Goal: Transaction & Acquisition: Purchase product/service

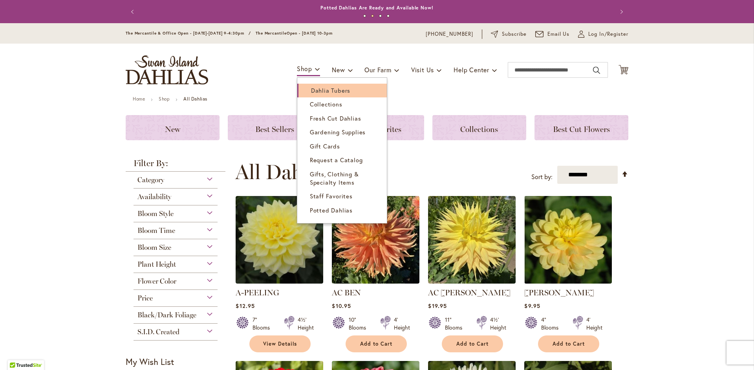
click at [311, 90] on span "Dahlia Tubers" at bounding box center [330, 90] width 39 height 8
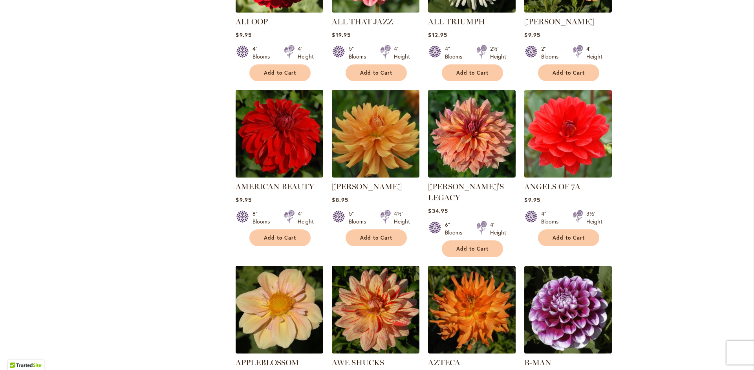
scroll to position [609, 0]
